Goal: Communication & Community: Answer question/provide support

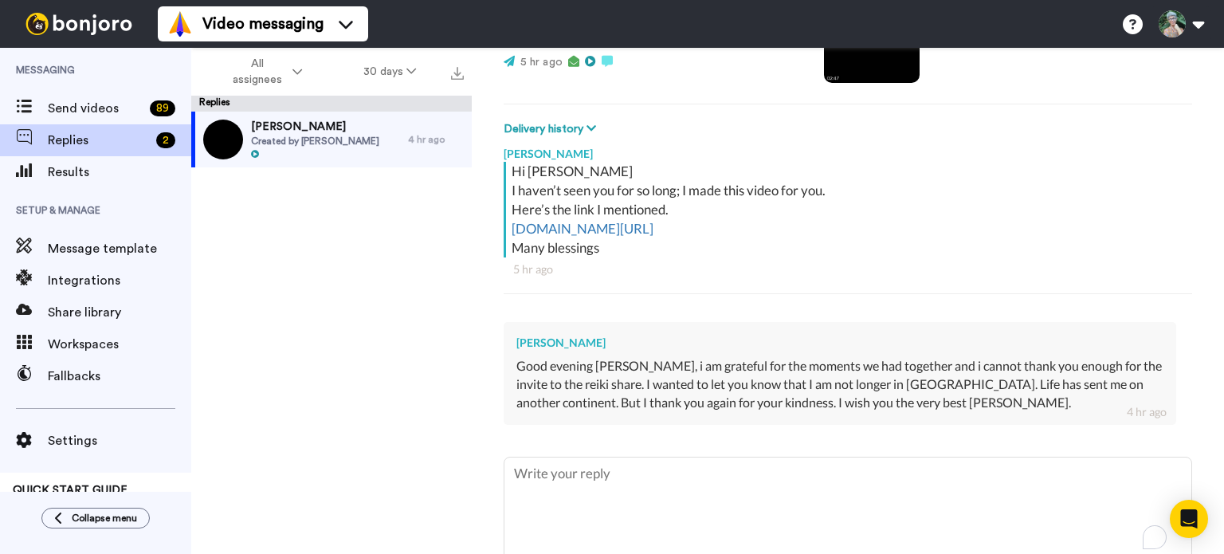
scroll to position [239, 0]
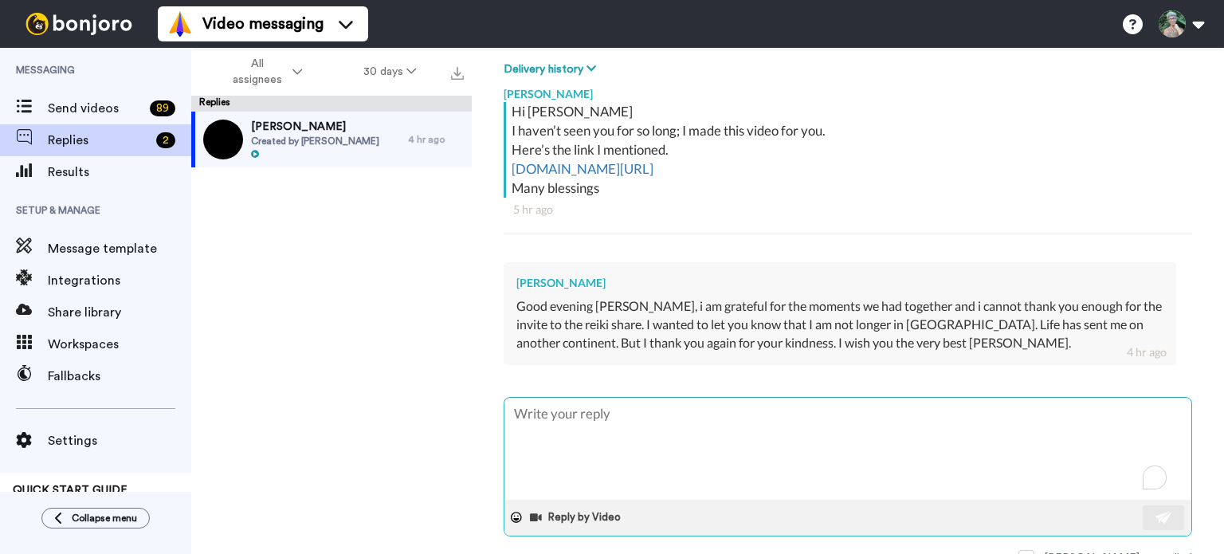
type textarea "H"
type textarea "x"
type textarea "HI"
type textarea "x"
type textarea "HI"
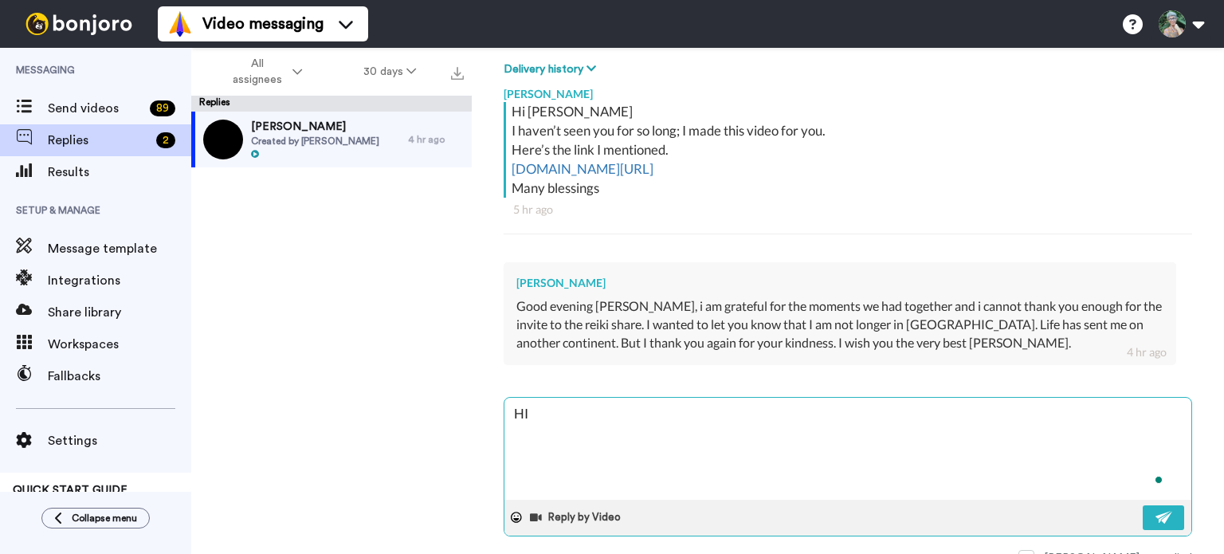
type textarea "x"
type textarea "HI"
type textarea "x"
type textarea "H"
type textarea "x"
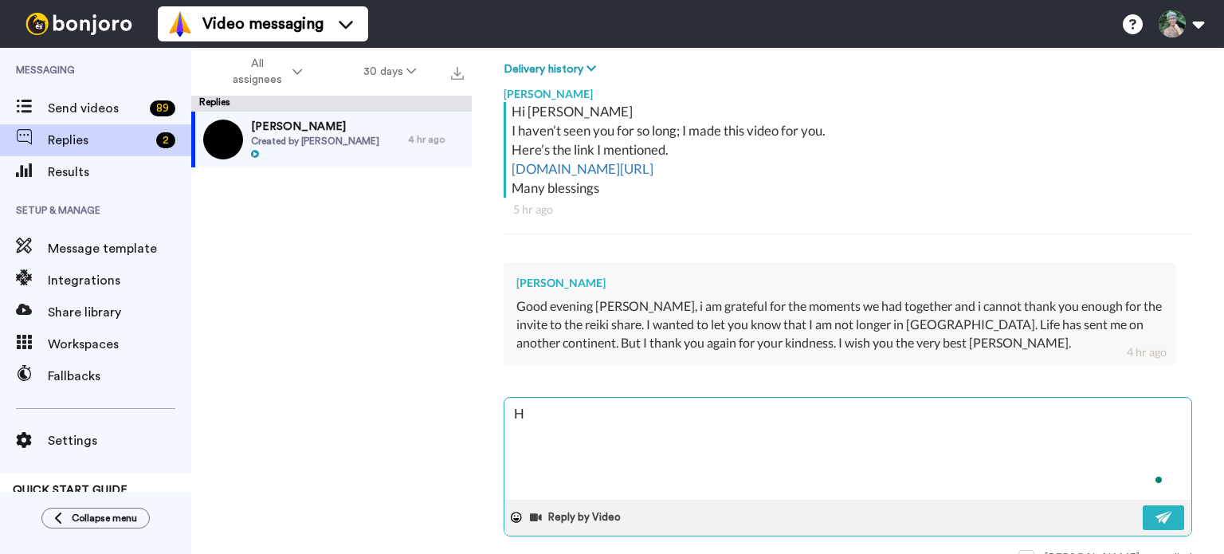
type textarea "Hi"
type textarea "x"
type textarea "Hi"
type textarea "x"
type textarea "Hi L"
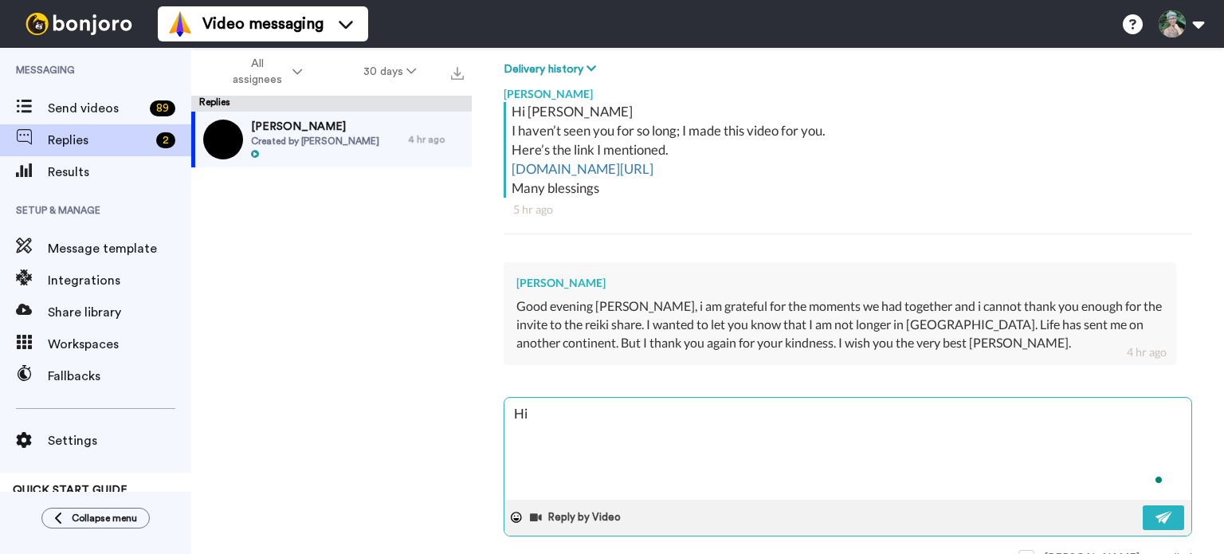
type textarea "x"
type textarea "Hi Lo"
type textarea "x"
type textarea "Hi [PERSON_NAME]"
type textarea "x"
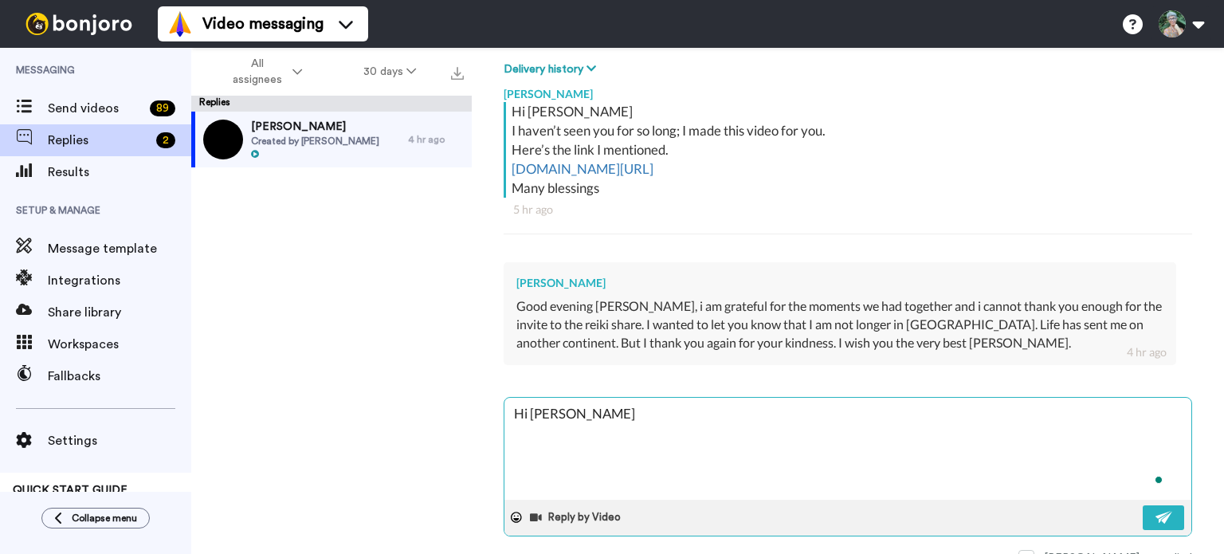
type textarea "Hi Loui"
type textarea "x"
type textarea "Hi [PERSON_NAME]"
type textarea "x"
type textarea "Hi [PERSON_NAME]"
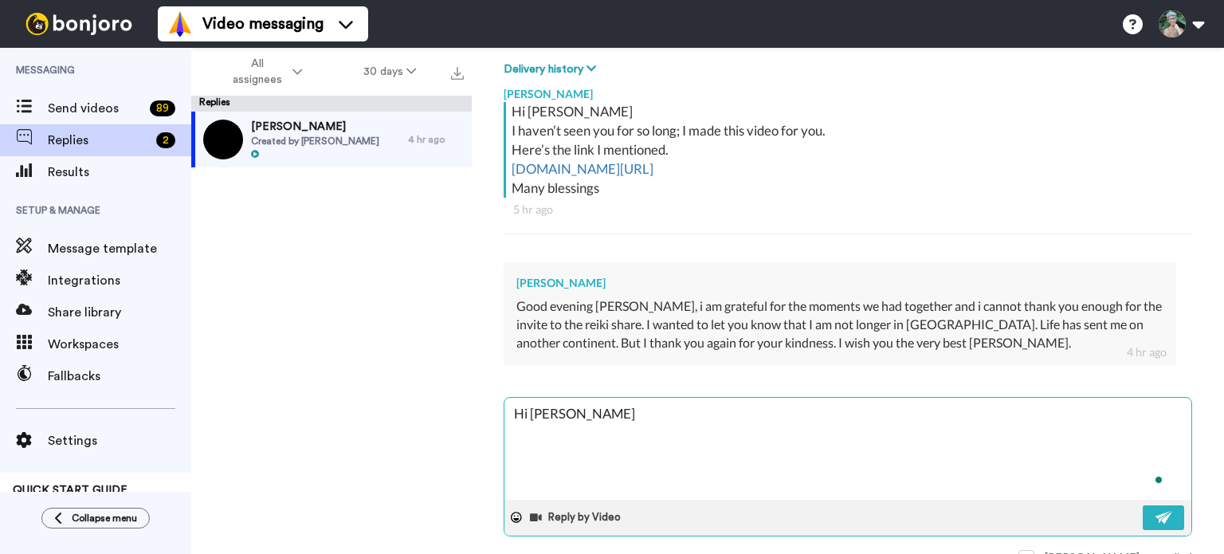
type textarea "x"
type textarea "Hi [PERSON_NAME]."
type textarea "x"
type textarea "Hi [PERSON_NAME]."
type textarea "x"
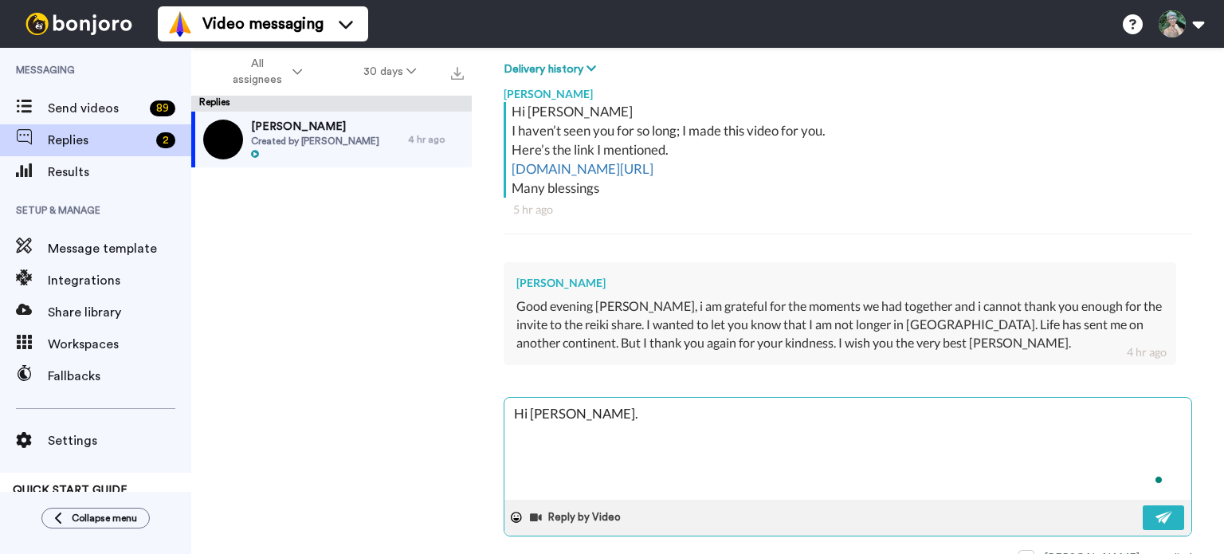
type textarea "Hi [PERSON_NAME]. T"
type textarea "x"
type textarea "Hi [PERSON_NAME]. TH"
type textarea "x"
type textarea "Hi [PERSON_NAME]. THa"
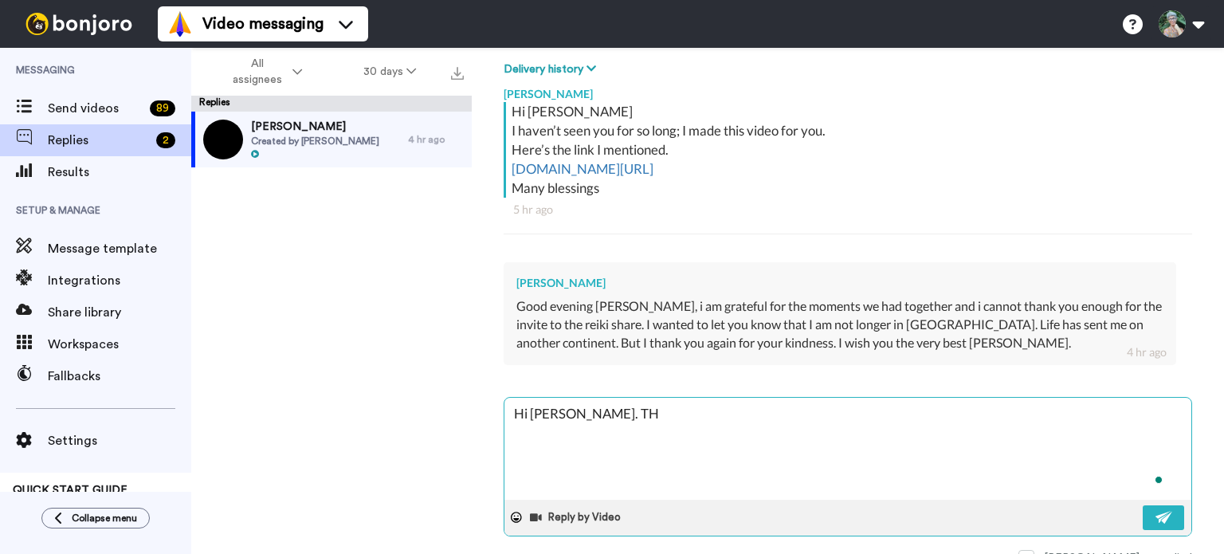
type textarea "x"
type textarea "Hi [PERSON_NAME]. [GEOGRAPHIC_DATA]"
type textarea "x"
type textarea "Hi [PERSON_NAME]. THank"
type textarea "x"
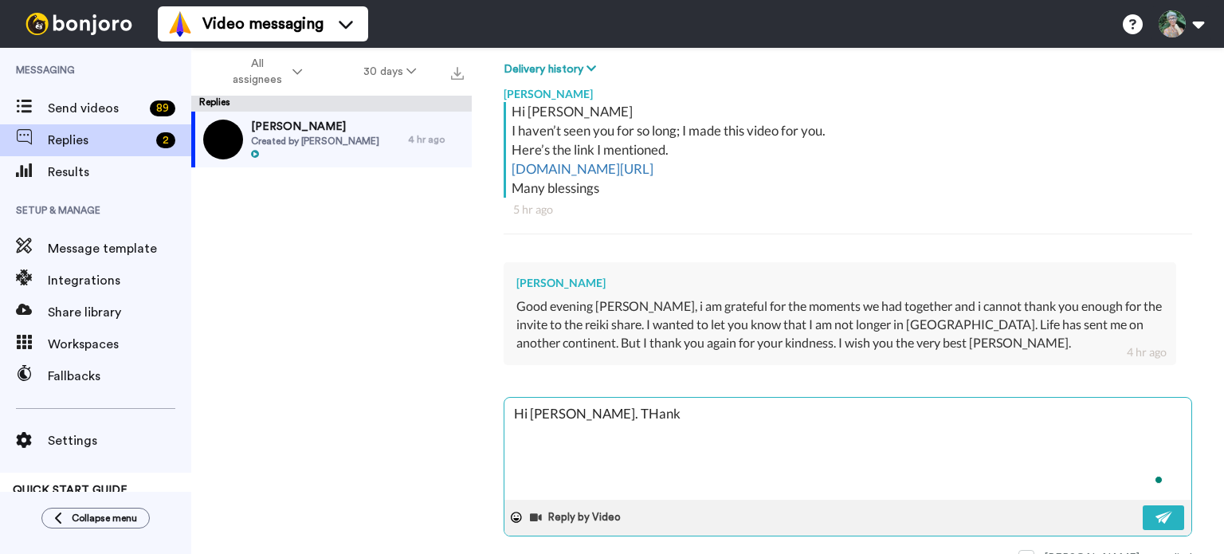
type textarea "Hi [PERSON_NAME]. [GEOGRAPHIC_DATA]"
type textarea "x"
type textarea "Hi [PERSON_NAME]. THa"
type textarea "x"
type textarea "Hi [PERSON_NAME]. TH"
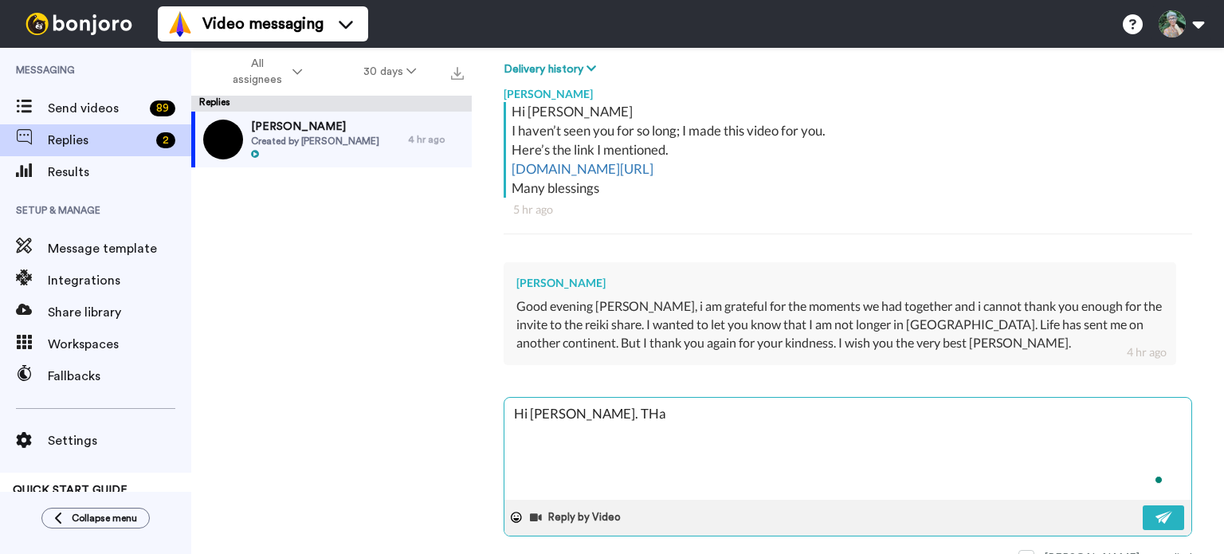
type textarea "x"
type textarea "Hi [PERSON_NAME]. T"
type textarea "x"
type textarea "Hi [PERSON_NAME]. Th"
type textarea "x"
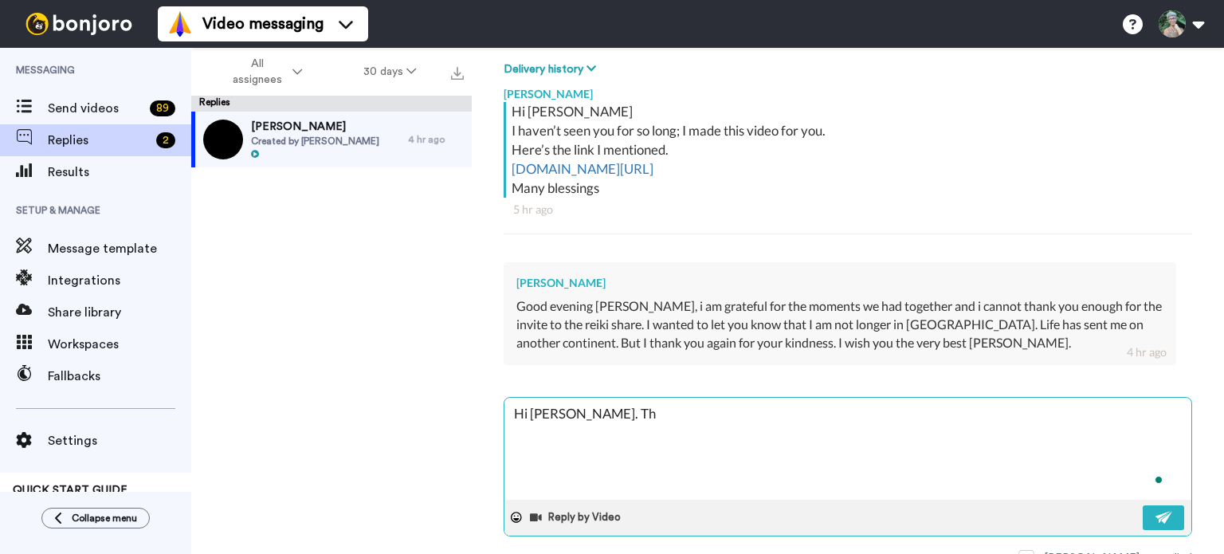
type textarea "Hi [PERSON_NAME]. Tha"
type textarea "x"
type textarea "Hi [PERSON_NAME]. Than"
type textarea "x"
type textarea "Hi [PERSON_NAME]. Thank"
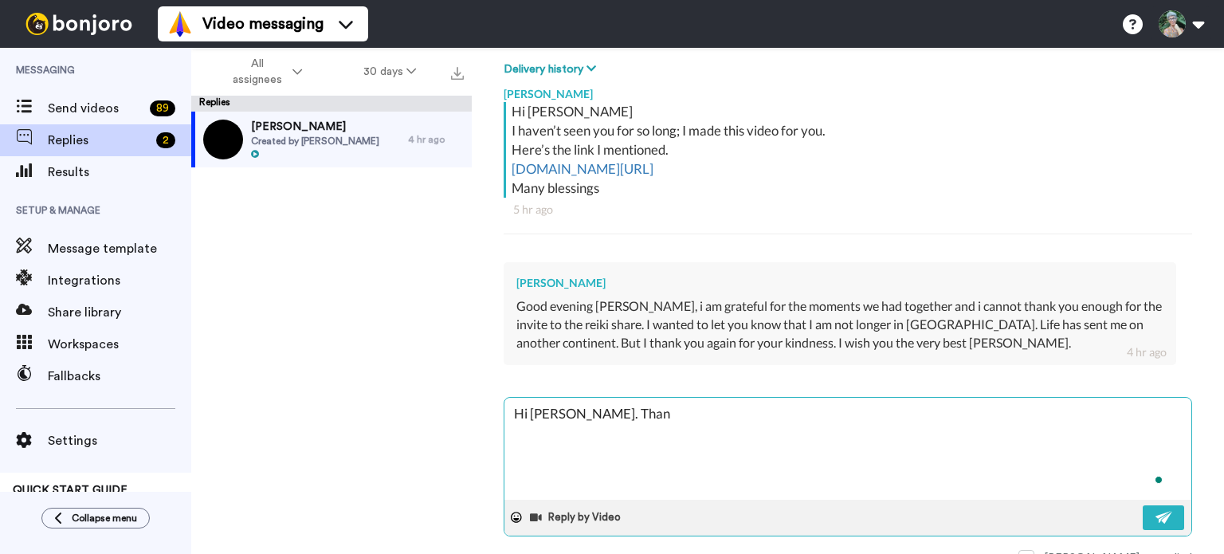
type textarea "x"
type textarea "Hi [PERSON_NAME]. Thanks"
type textarea "x"
type textarea "Hi [PERSON_NAME]. Thanks"
type textarea "x"
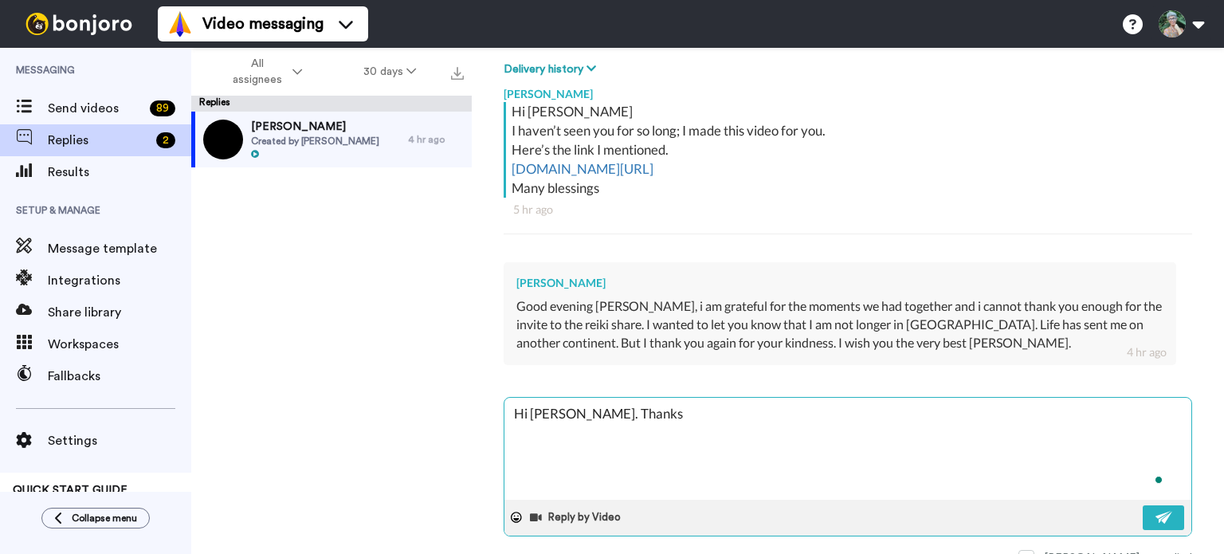
type textarea "Hi [PERSON_NAME]. Thanks f"
type textarea "x"
type textarea "Hi [PERSON_NAME]. Thanks fo"
type textarea "x"
type textarea "Hi [PERSON_NAME]. Thanks for"
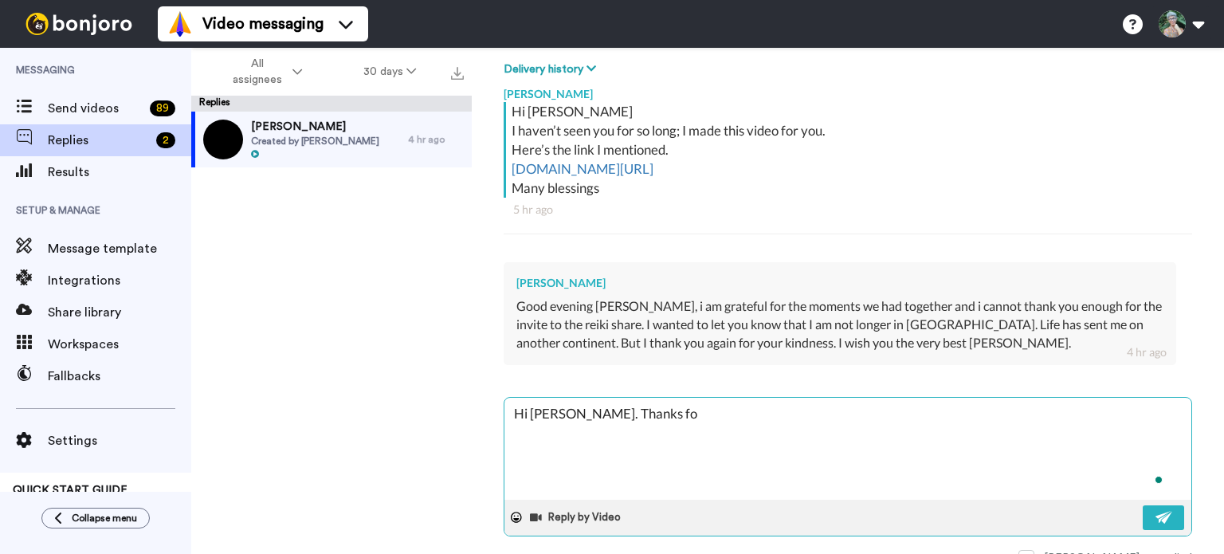
type textarea "x"
type textarea "Hi [PERSON_NAME]. Thanks for"
type textarea "x"
type textarea "Hi [PERSON_NAME]. Thanks for l"
type textarea "x"
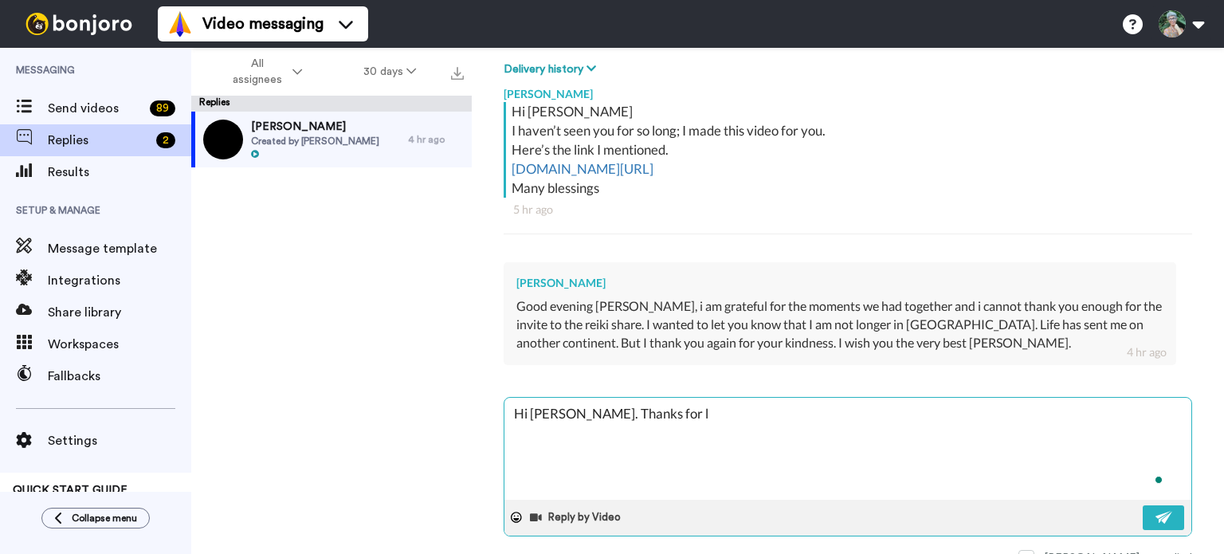
type textarea "Hi [PERSON_NAME]. Thanks for le"
type textarea "x"
type textarea "Hi [PERSON_NAME]. Thanks for let"
type textarea "x"
type textarea "Hi [PERSON_NAME]. Thanks for lett"
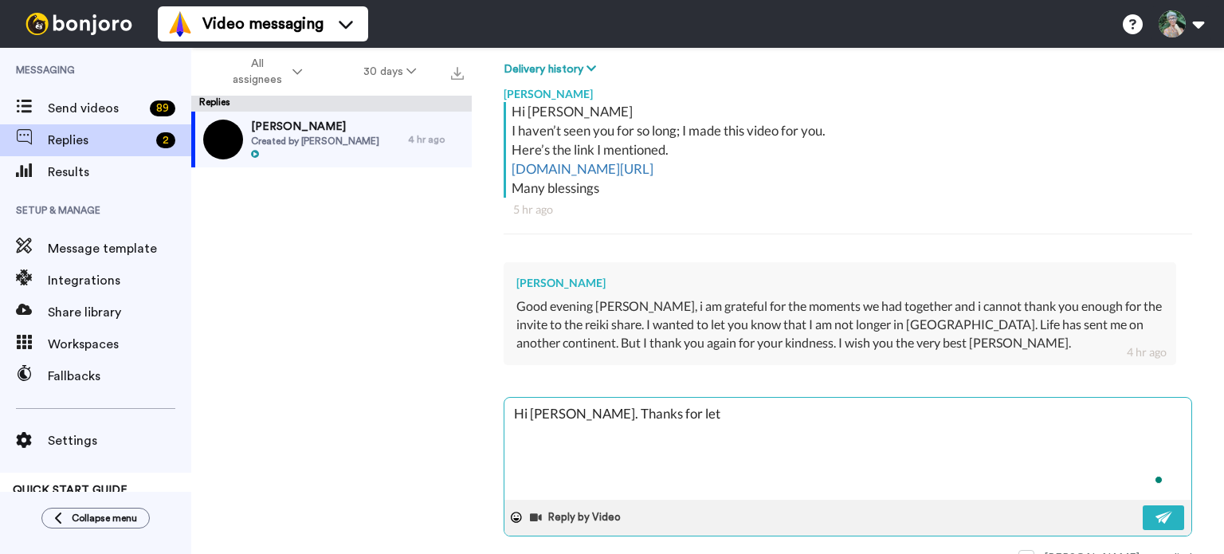
type textarea "x"
type textarea "Hi [PERSON_NAME]. Thanks for letti"
type textarea "x"
type textarea "Hi [PERSON_NAME]. Thanks for lettin"
type textarea "x"
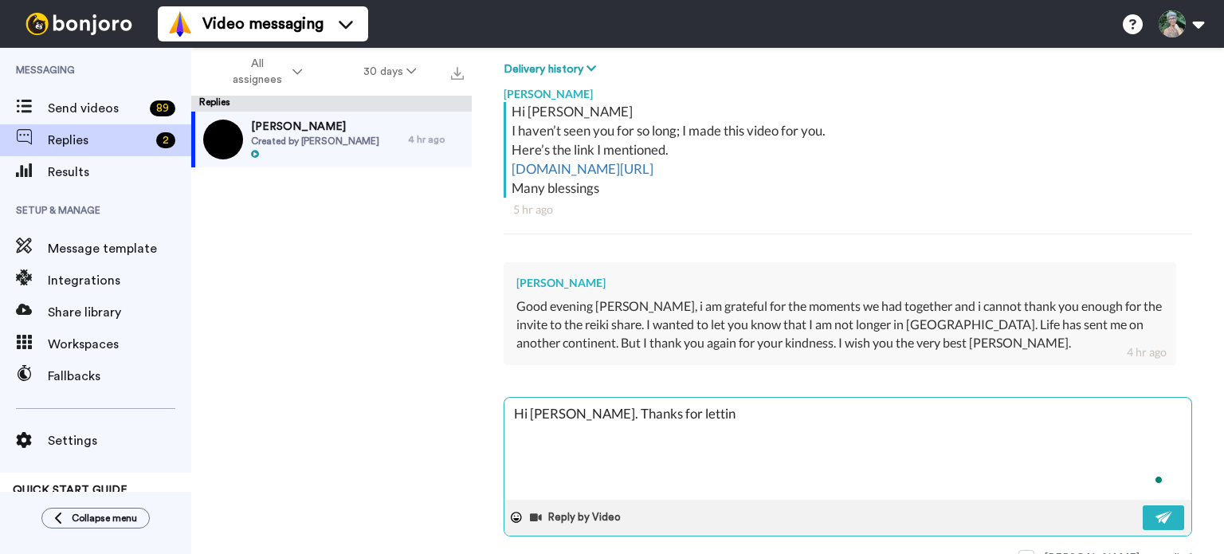
type textarea "Hi [PERSON_NAME]. Thanks for letting"
type textarea "x"
type textarea "Hi [PERSON_NAME]. Thanks for letting"
type textarea "x"
type textarea "Hi [PERSON_NAME]. Thanks for letting m"
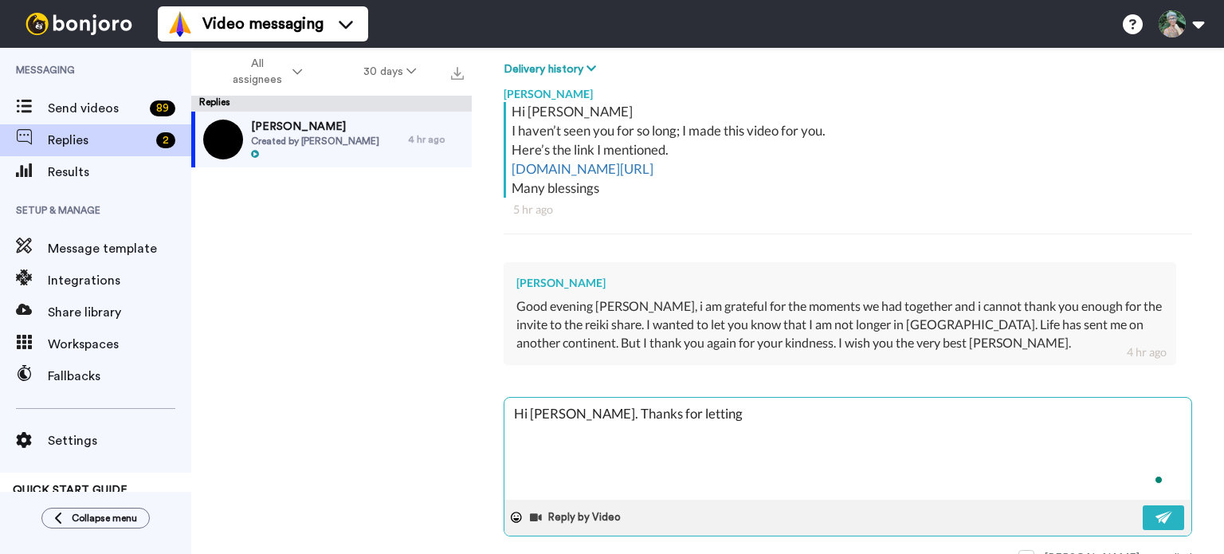
type textarea "x"
type textarea "Hi [PERSON_NAME]. Thanks for letting me"
type textarea "x"
type textarea "Hi [PERSON_NAME]. Thanks for letting me"
type textarea "x"
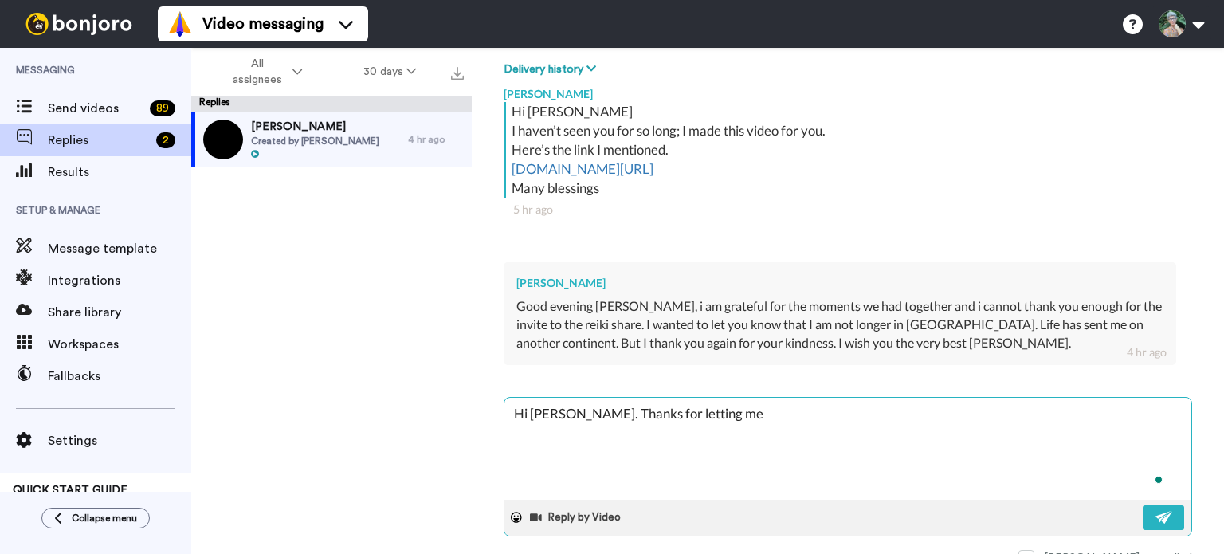
type textarea "Hi [PERSON_NAME]. Thanks for letting me k"
type textarea "x"
type textarea "Hi [PERSON_NAME]. Thanks for letting me kn"
type textarea "x"
type textarea "Hi [PERSON_NAME]. Thanks for letting me kno"
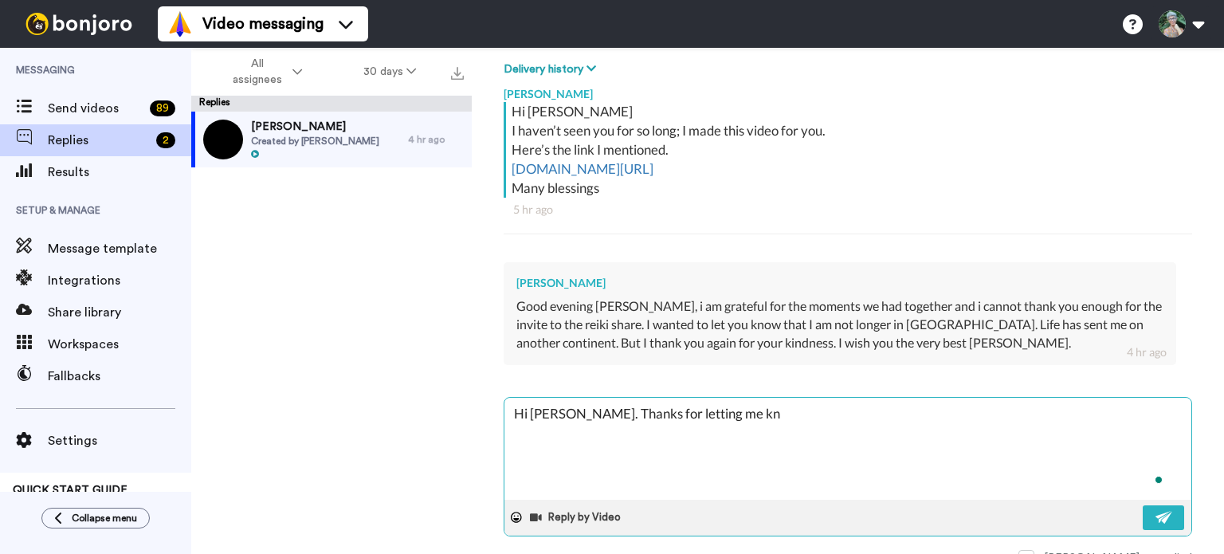
type textarea "x"
type textarea "Hi [PERSON_NAME]. Thanks for letting me know"
type textarea "x"
type textarea "Hi [PERSON_NAME]. Thanks for letting me know,"
type textarea "x"
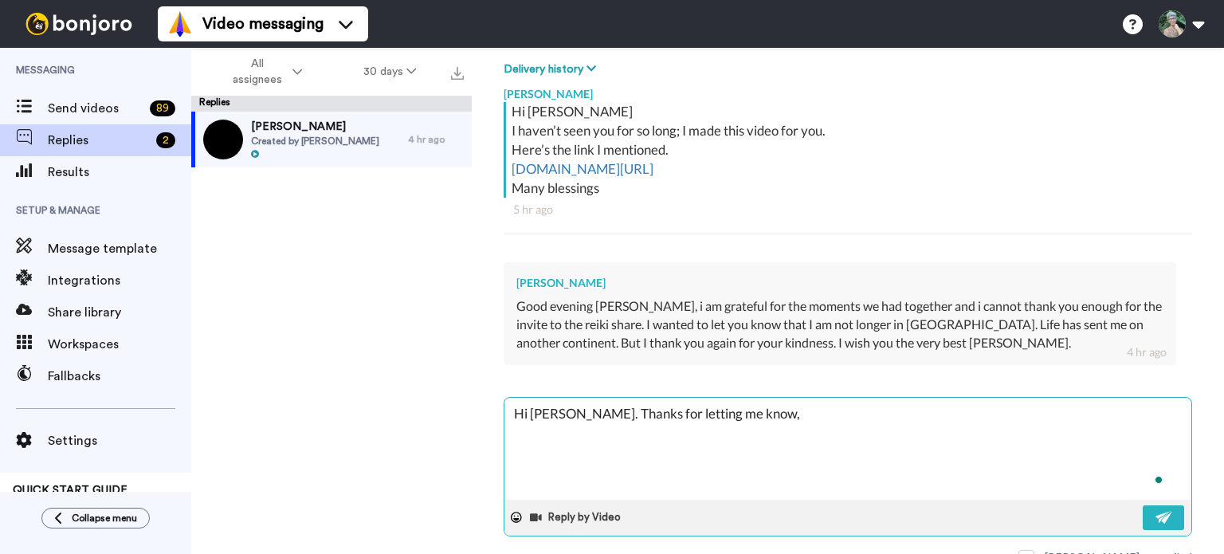
type textarea "Hi [PERSON_NAME]. Thanks for letting me know,"
type textarea "x"
type textarea "Hi [PERSON_NAME]. Thanks for letting me know, l"
type textarea "x"
type textarea "Hi [PERSON_NAME]. Thanks for letting me know, lo"
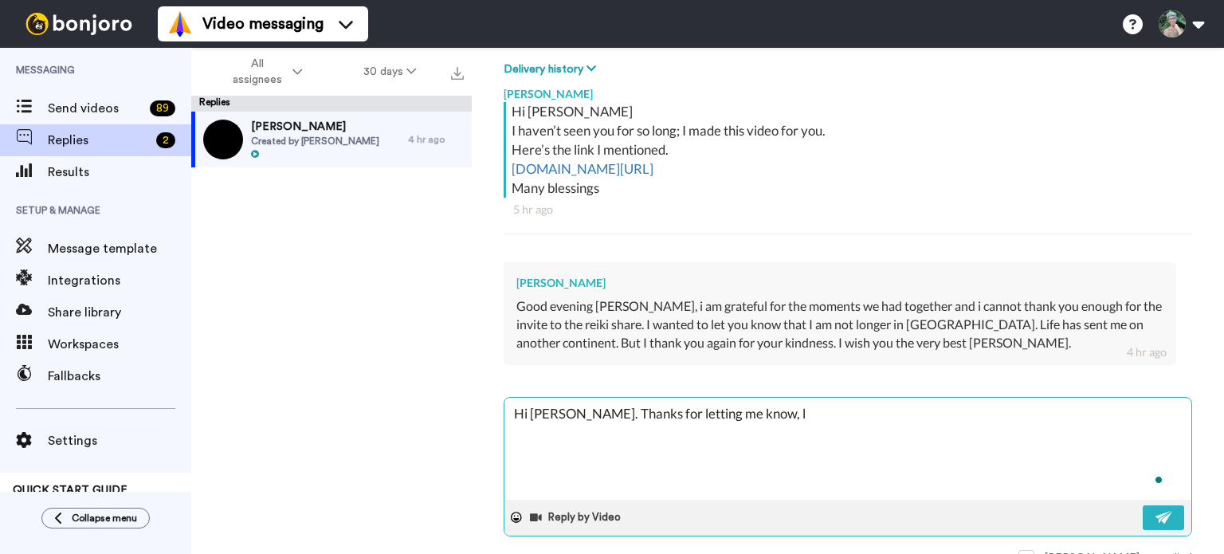
type textarea "x"
type textarea "Hi [PERSON_NAME]. Thanks for letting me know, lov"
type textarea "x"
type textarea "Hi [PERSON_NAME]. Thanks for letting me know, love"
type textarea "x"
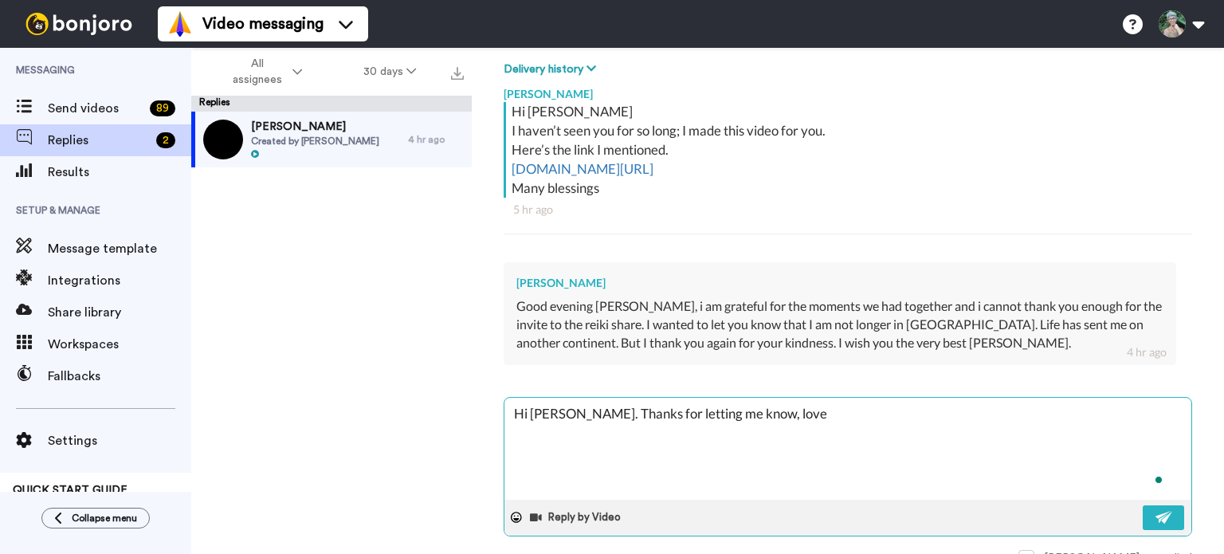
type textarea "Hi [PERSON_NAME]. Thanks for letting me know, lovel"
type textarea "x"
type textarea "Hi [PERSON_NAME]. Thanks for letting me know, lovely"
type textarea "x"
type textarea "Hi [PERSON_NAME]. Thanks for letting me know, lovely."
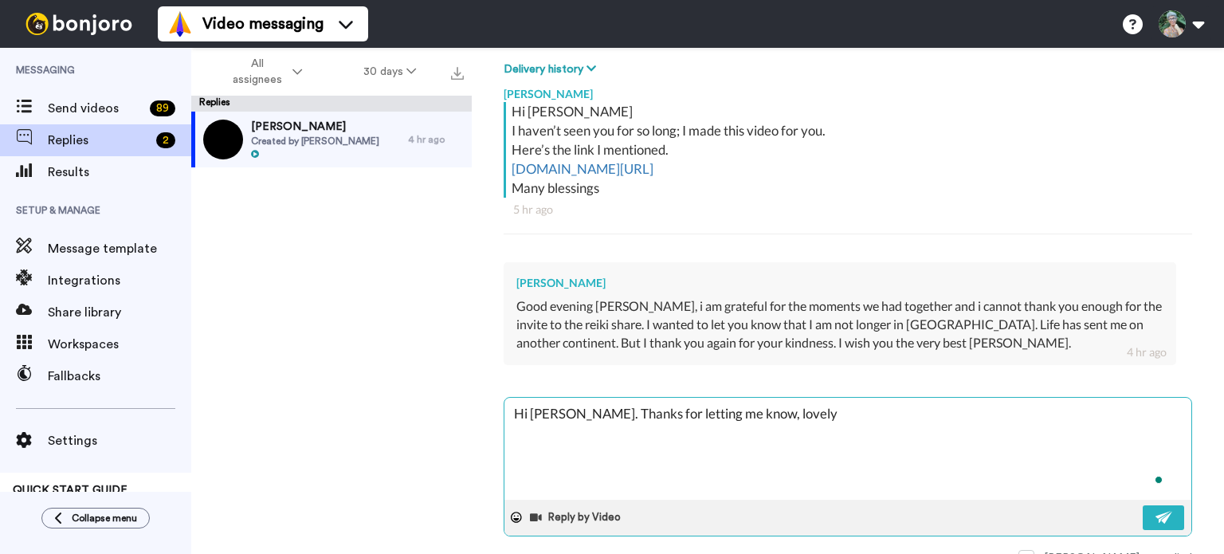
type textarea "x"
type textarea "Hi [PERSON_NAME]. Thanks for letting me know, lovely."
type textarea "x"
type textarea "Hi [PERSON_NAME]. Thanks for letting me know, lovely. I"
type textarea "x"
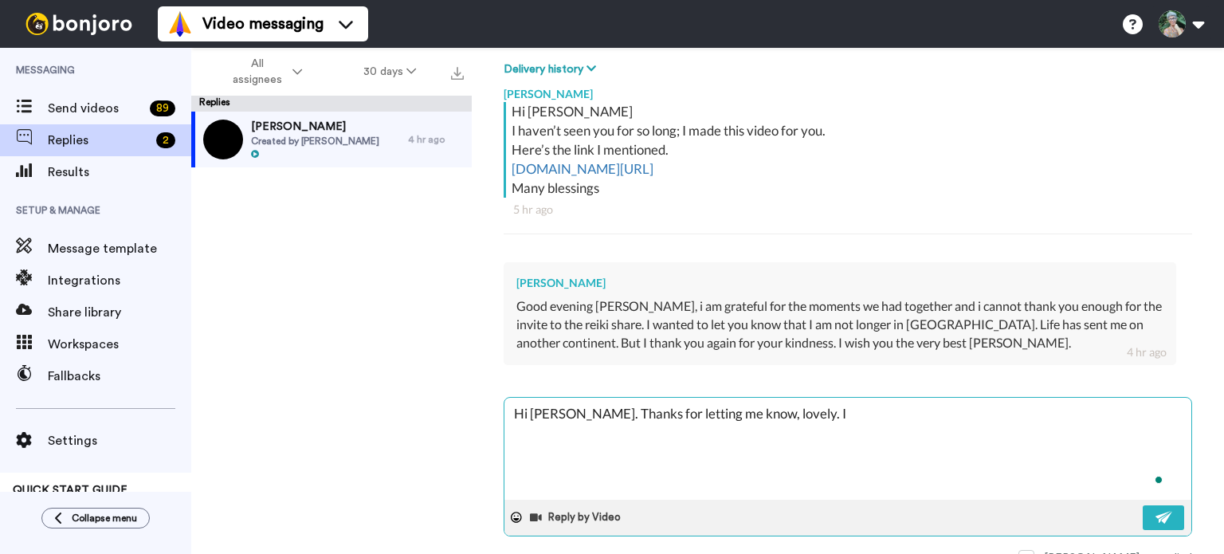
type textarea "Hi [PERSON_NAME]. Thanks for letting me know, lovely. I"
type textarea "x"
type textarea "Hi [PERSON_NAME]. Thanks for letting me know, lovely. I d"
type textarea "x"
type textarea "Hi [PERSON_NAME]. Thanks for letting me know, lovely. I di"
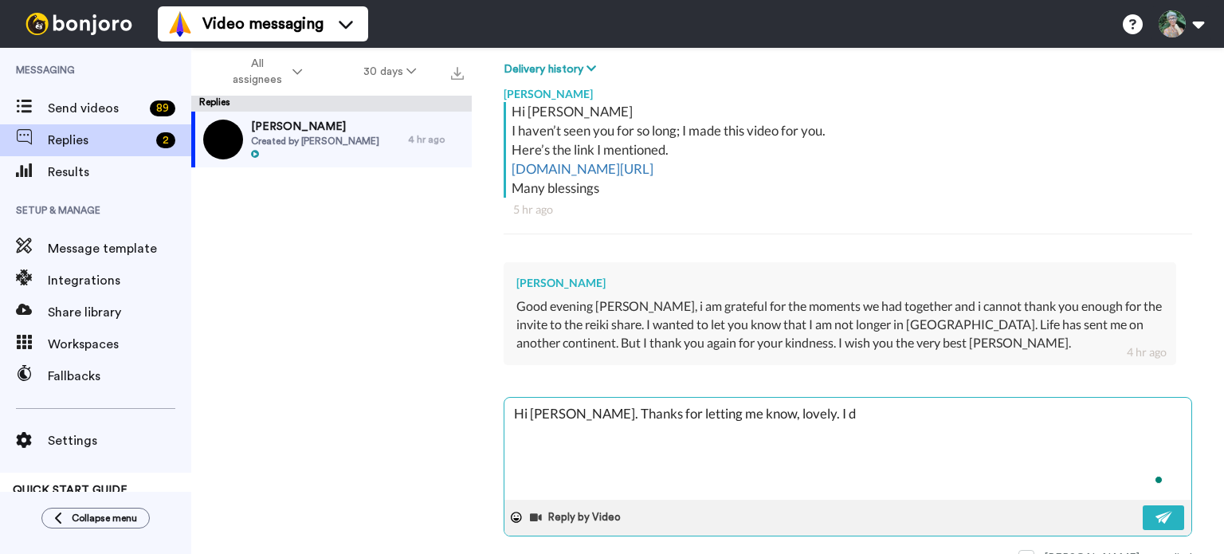
type textarea "x"
type textarea "Hi [PERSON_NAME]. Thanks for letting me know, lovely. I did"
type textarea "x"
type textarea "Hi [PERSON_NAME]. Thanks for letting me know, lovely. I did"
type textarea "x"
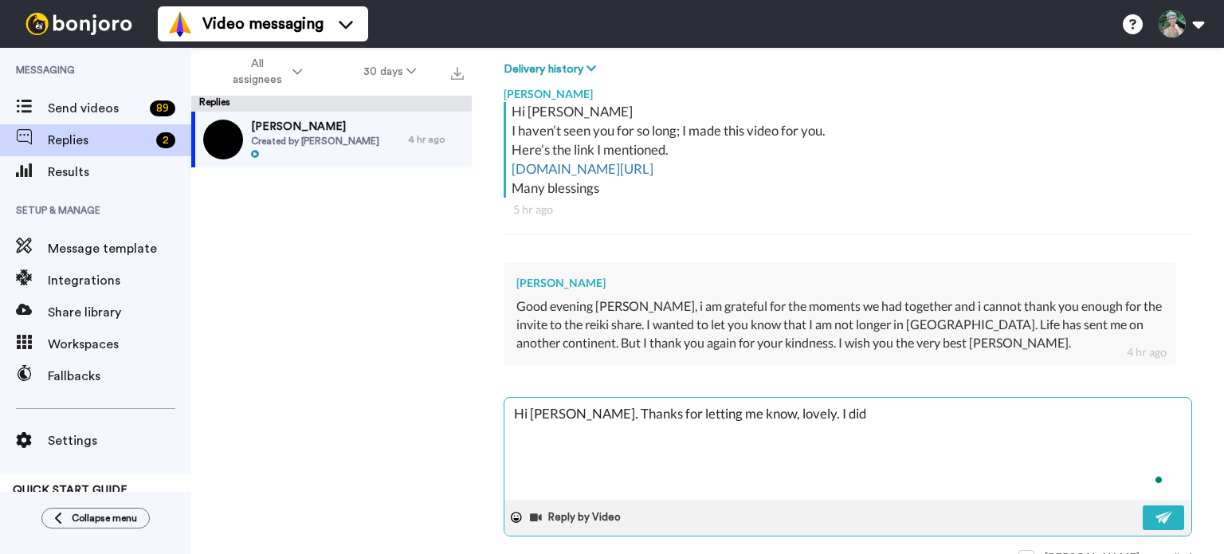
type textarea "Hi [PERSON_NAME]. Thanks for letting me know, lovely. I did w"
type textarea "x"
type textarea "Hi [PERSON_NAME]. Thanks for letting me know, lovely. I did wo"
type textarea "x"
type textarea "Hi [PERSON_NAME]. Thanks for letting me know, lovely. I did won"
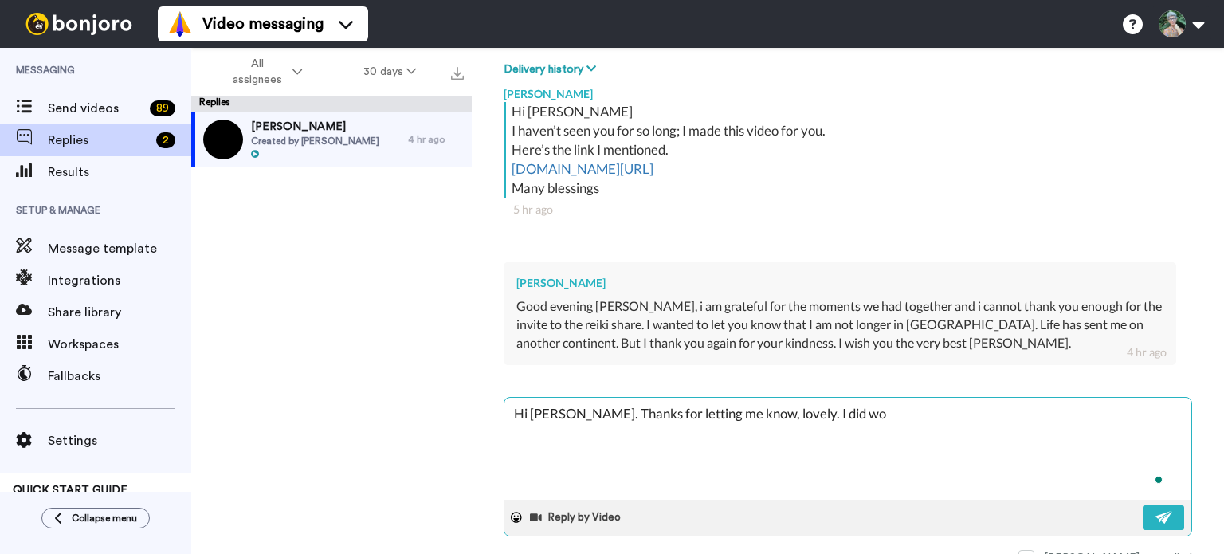
type textarea "x"
type textarea "Hi [PERSON_NAME]. Thanks for letting me know, lovely. I did wond"
type textarea "x"
type textarea "Hi [PERSON_NAME]. Thanks for letting me know, lovely. I did wonde"
type textarea "x"
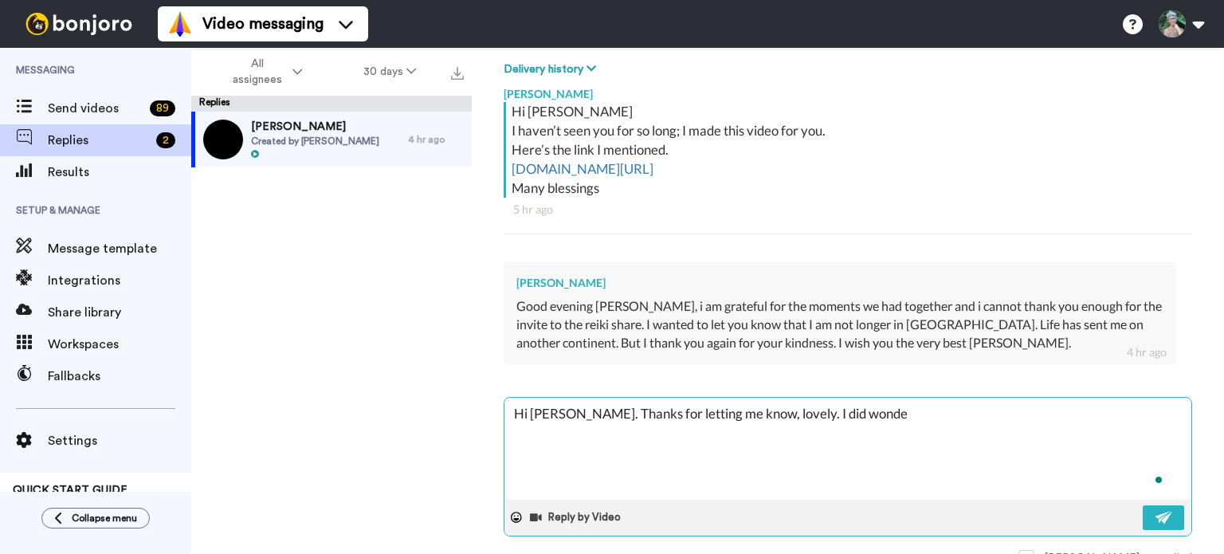
type textarea "Hi [PERSON_NAME]. Thanks for letting me know, lovely. I did wonder"
type textarea "x"
type textarea "Hi [PERSON_NAME]. Thanks for letting me know, lovely. I did wonder"
type textarea "x"
type textarea "Hi [PERSON_NAME]. Thanks for letting me know, lovely. I did wonder i"
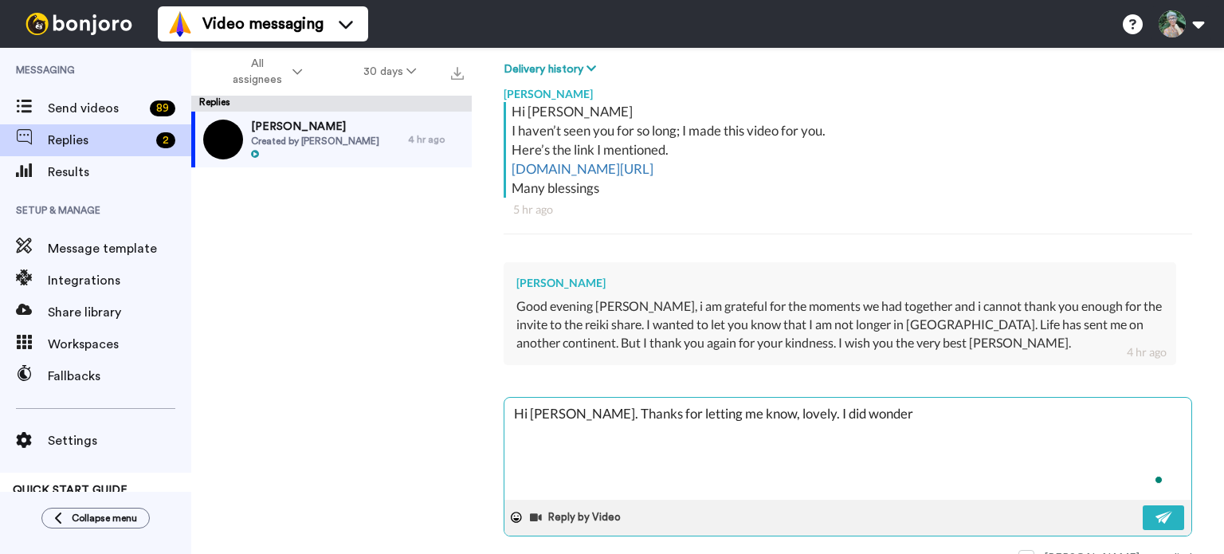
type textarea "x"
type textarea "Hi [PERSON_NAME]. Thanks for letting me know, lovely. I did wonder if"
type textarea "x"
type textarea "Hi [PERSON_NAME]. Thanks for letting me know, lovely. I did wonder if"
type textarea "x"
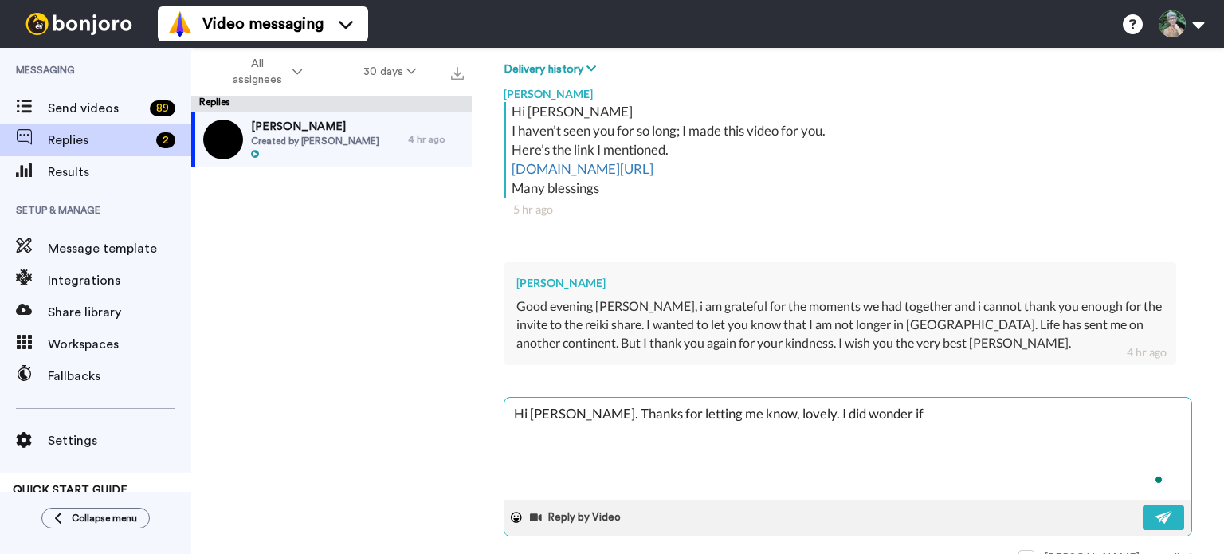
type textarea "Hi [PERSON_NAME]. Thanks for letting me know, lovely. I did wonder if o"
type textarea "x"
type textarea "Hi [PERSON_NAME]. Thanks for letting me know, lovely. I did wonder if"
type textarea "x"
type textarea "Hi [PERSON_NAME]. Thanks for letting me know, lovely. I did wonder if y"
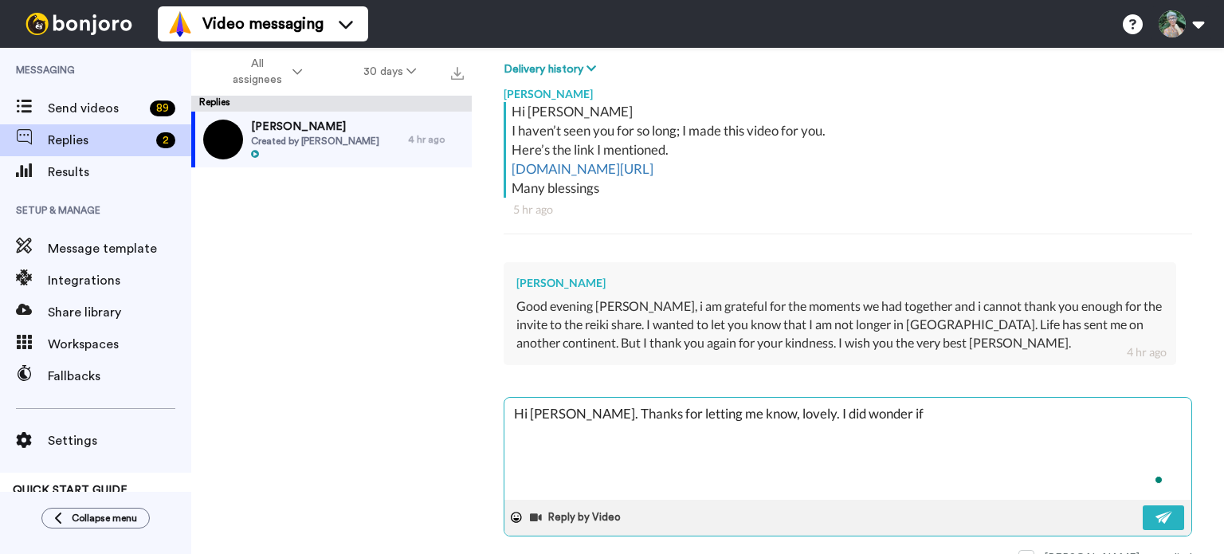
type textarea "x"
type textarea "Hi [PERSON_NAME]. Thanks for letting me know, lovely. I did wonder if yo"
type textarea "x"
type textarea "Hi [PERSON_NAME]. Thanks for letting me know, lovely. I did wonder if you"
type textarea "x"
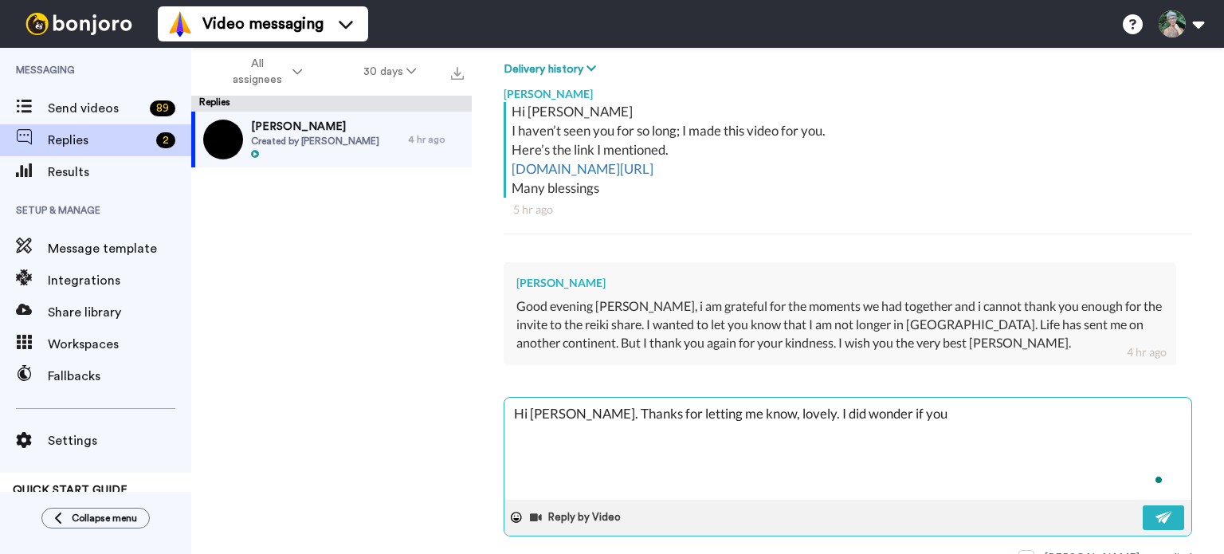
type textarea "Hi [PERSON_NAME]. Thanks for letting me know, lovely. I did wonder if you"
type textarea "x"
type textarea "Hi [PERSON_NAME]. Thanks for letting me know, lovely. I did wonder if you h"
type textarea "x"
type textarea "Hi [PERSON_NAME]. Thanks for letting me know, lovely. I did wonder if you ha"
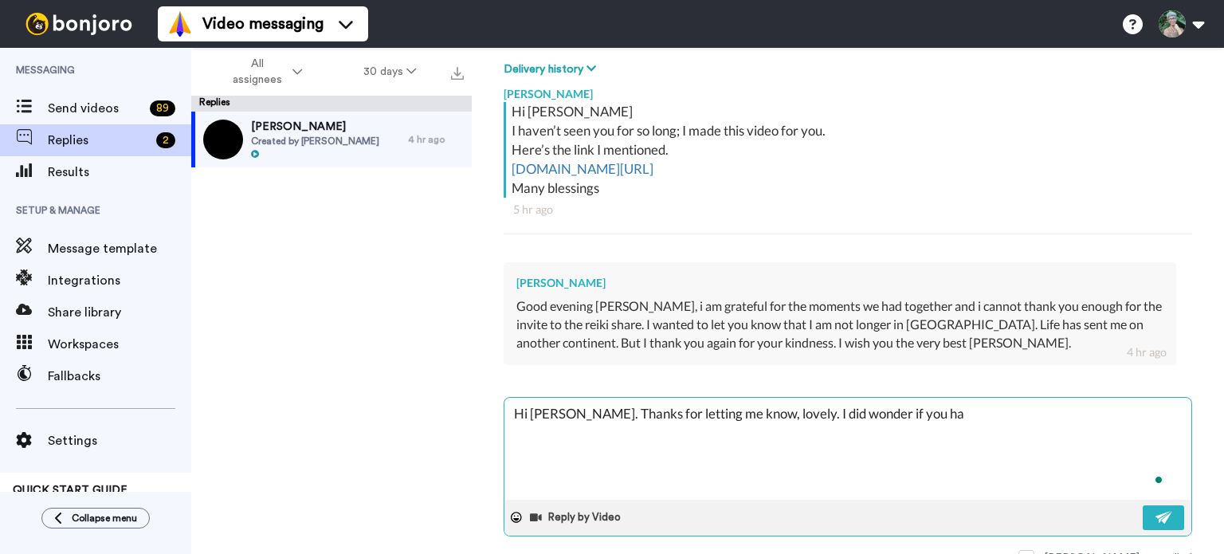
type textarea "x"
type textarea "Hi [PERSON_NAME]. Thanks for letting me know, lovely. I did wonder if you had"
type textarea "x"
type textarea "Hi [PERSON_NAME]. Thanks for letting me know, lovely. I did wonder if you had"
type textarea "x"
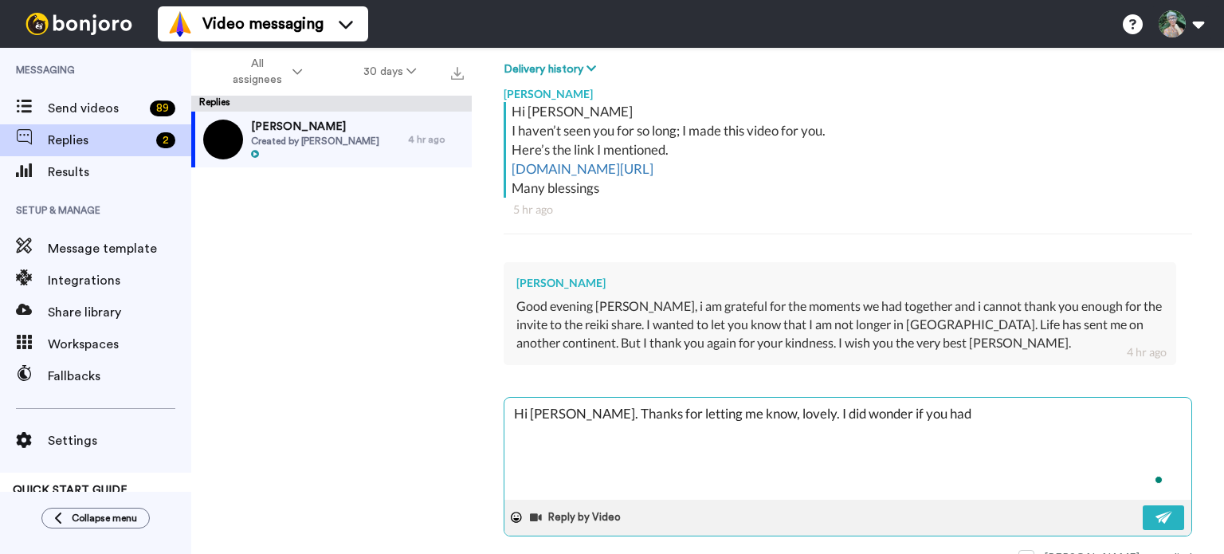
type textarea "Hi [PERSON_NAME]. Thanks for letting me know, lovely. I did wonder if you had l"
type textarea "x"
type textarea "Hi [PERSON_NAME]. Thanks for letting me know, lovely. I did wonder if you had le"
type textarea "x"
type textarea "Hi [PERSON_NAME]. Thanks for letting me know, lovely. I did wonder if you had l…"
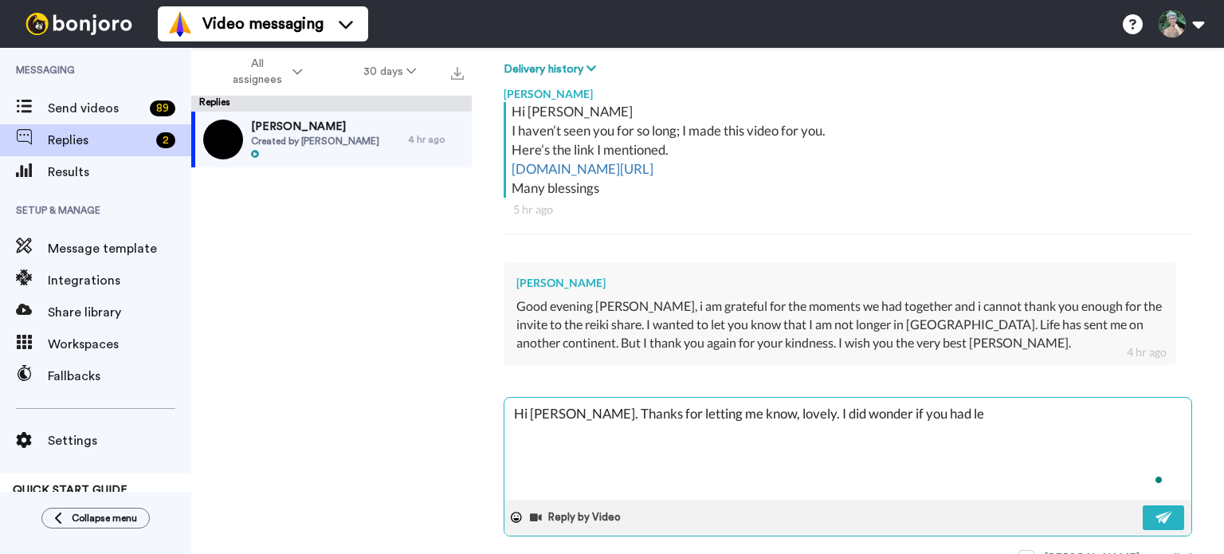
type textarea "x"
type textarea "Hi [PERSON_NAME]. Thanks for letting me know, lovely. I did wonder if you had l…"
type textarea "x"
type textarea "Hi [PERSON_NAME]. Thanks for letting me know, lovely. I did wonder if you had l…"
type textarea "x"
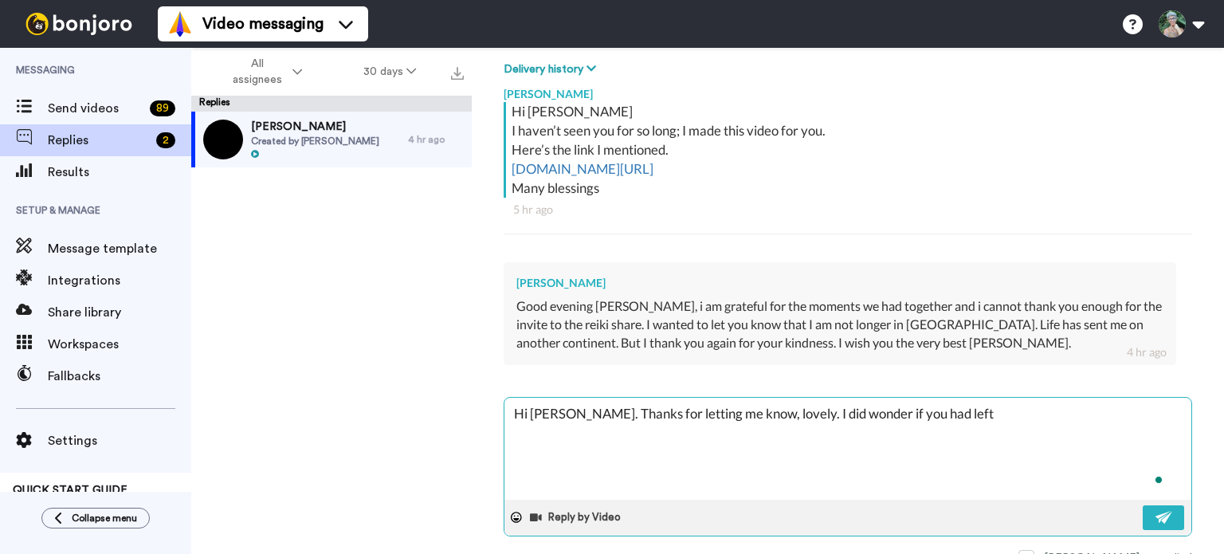
type textarea "Hi [PERSON_NAME]. Thanks for letting me know, lovely. I did wonder if you had l…"
type textarea "x"
type textarea "Hi [PERSON_NAME]. Thanks for letting me know, lovely. I did wonder if you had l…"
type textarea "x"
type textarea "Hi [PERSON_NAME]. Thanks for letting me know, lovely. I did wonder if you had l…"
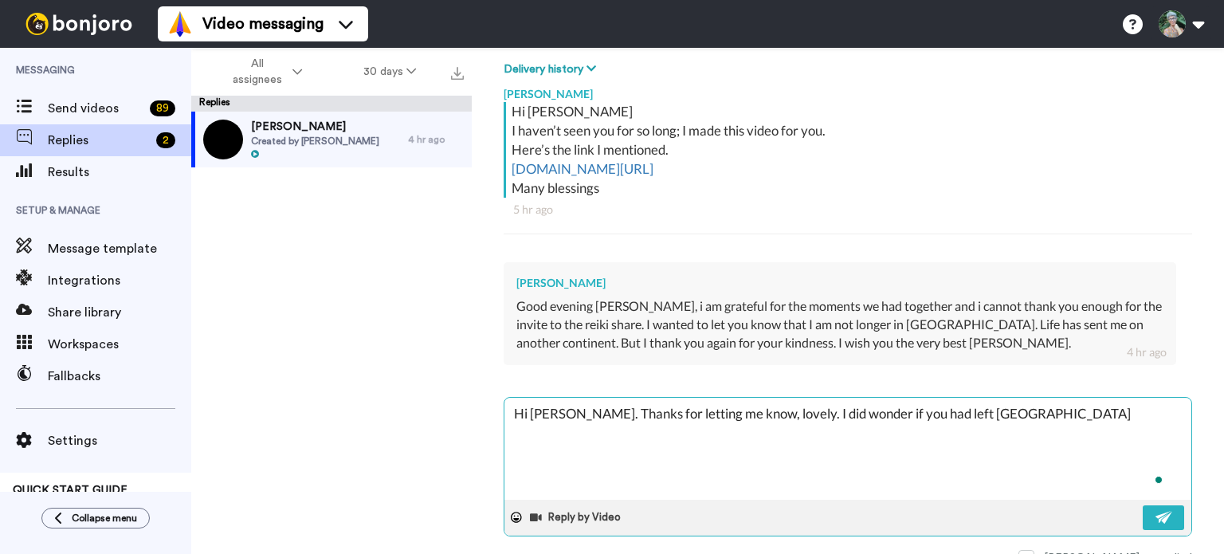
type textarea "x"
type textarea "Hi [PERSON_NAME]. Thanks for letting me know, lovely. I did wonder if you had l…"
type textarea "x"
type textarea "Hi [PERSON_NAME]. Thanks for letting me know, lovely. I did wonder if you had l…"
type textarea "x"
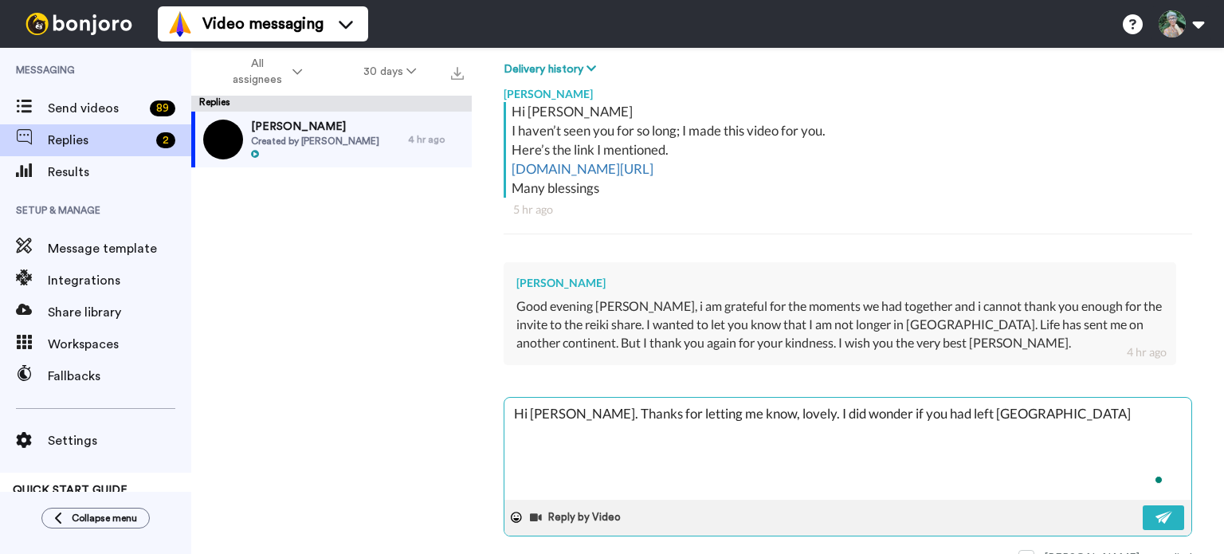
type textarea "Hi [PERSON_NAME]. Thanks for letting me know, lovely. I did wonder if you had l…"
type textarea "x"
type textarea "Hi [PERSON_NAME]. Thanks for letting me know, lovely. I did wonder if you had l…"
type textarea "x"
type textarea "Hi [PERSON_NAME]. Thanks for letting me know, lovely. I did wonder if you had l…"
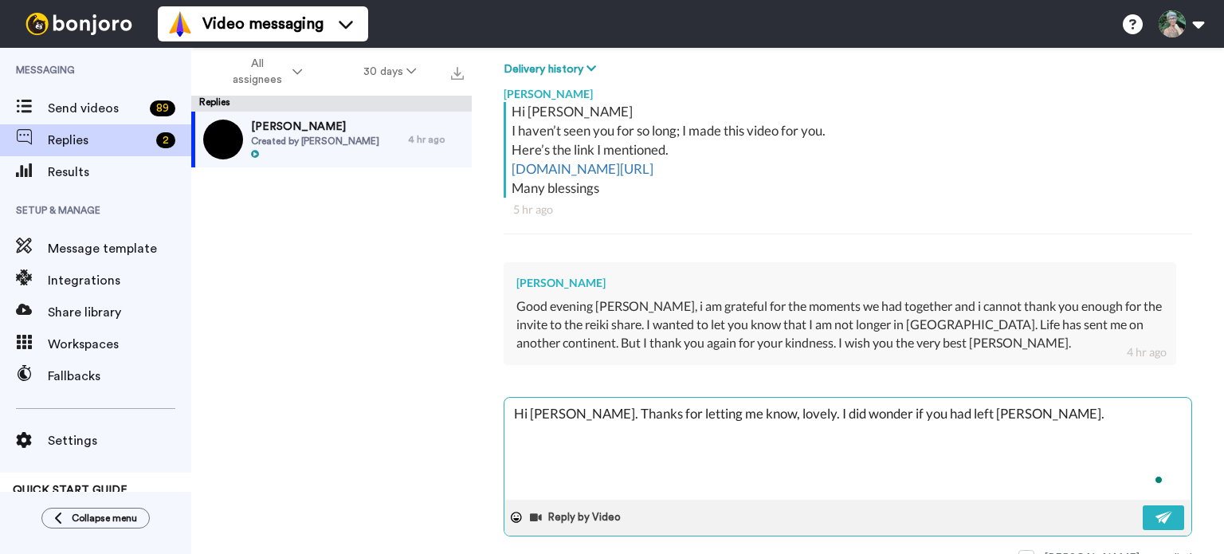
type textarea "x"
type textarea "Hi [PERSON_NAME]. Thanks for letting me know, lovely. I did wonder if you had l…"
type textarea "x"
type textarea "Hi [PERSON_NAME]. Thanks for letting me know, lovely. I did wonder if you had l…"
type textarea "x"
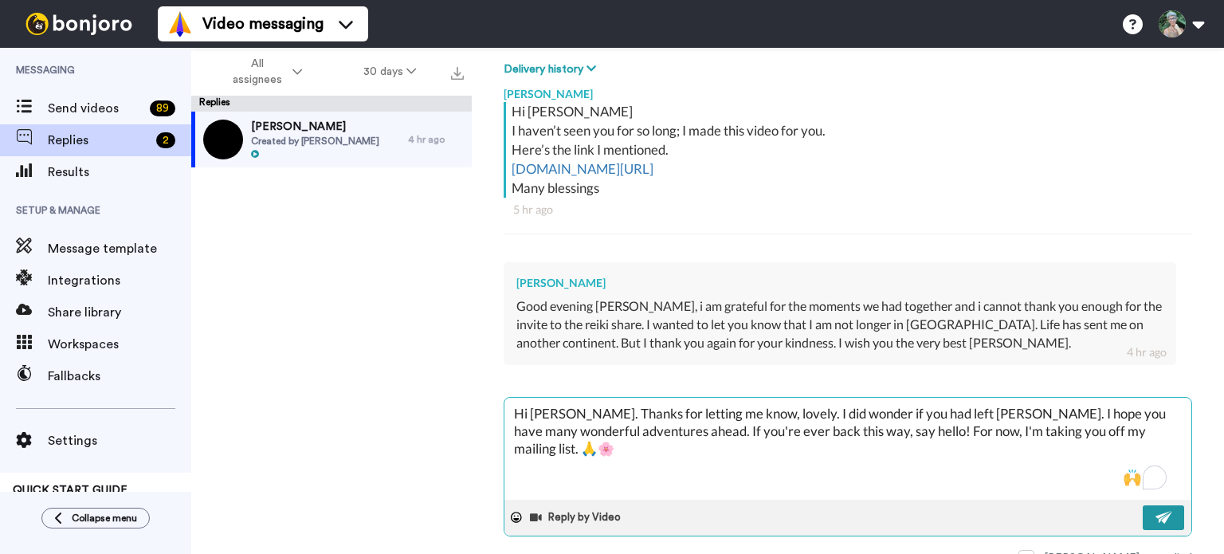
click at [1155, 515] on img at bounding box center [1164, 517] width 18 height 13
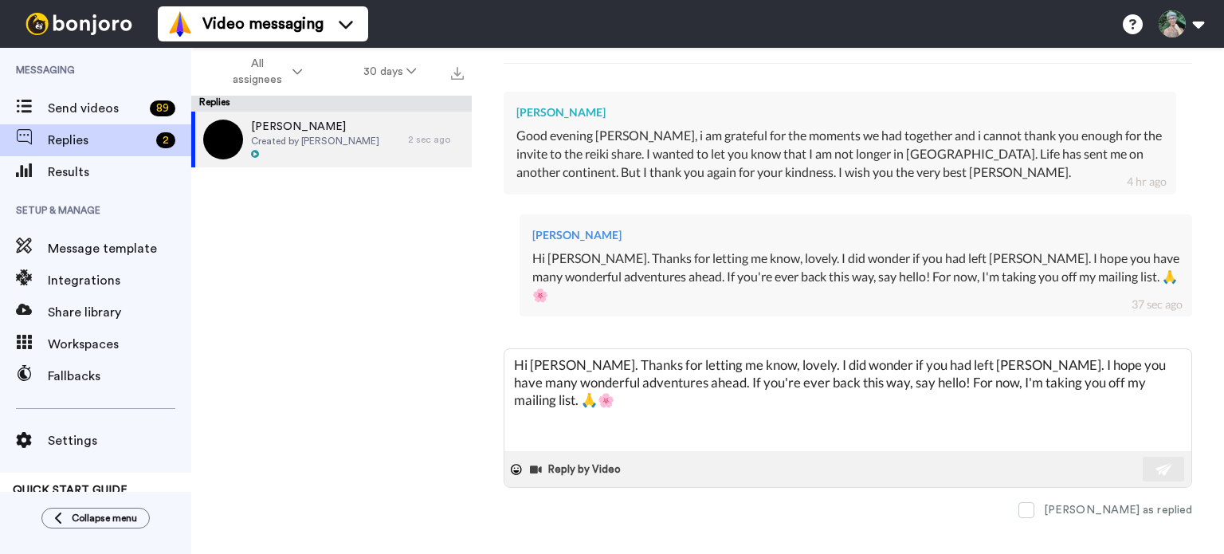
scroll to position [91, 0]
